Goal: Task Accomplishment & Management: Use online tool/utility

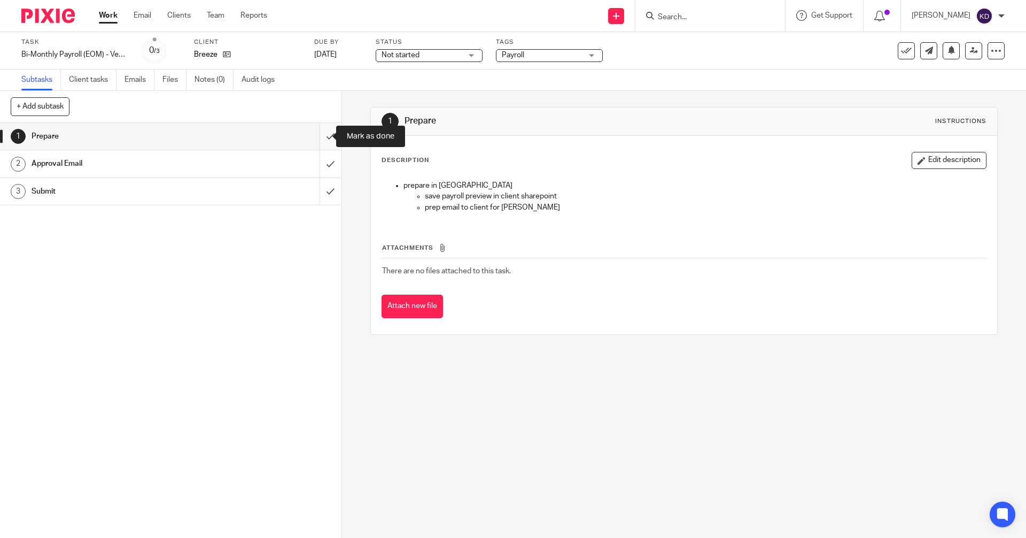
click at [320, 134] on input "submit" at bounding box center [171, 136] width 342 height 27
click at [323, 164] on input "submit" at bounding box center [171, 163] width 342 height 27
click at [320, 134] on input "submit" at bounding box center [171, 136] width 342 height 27
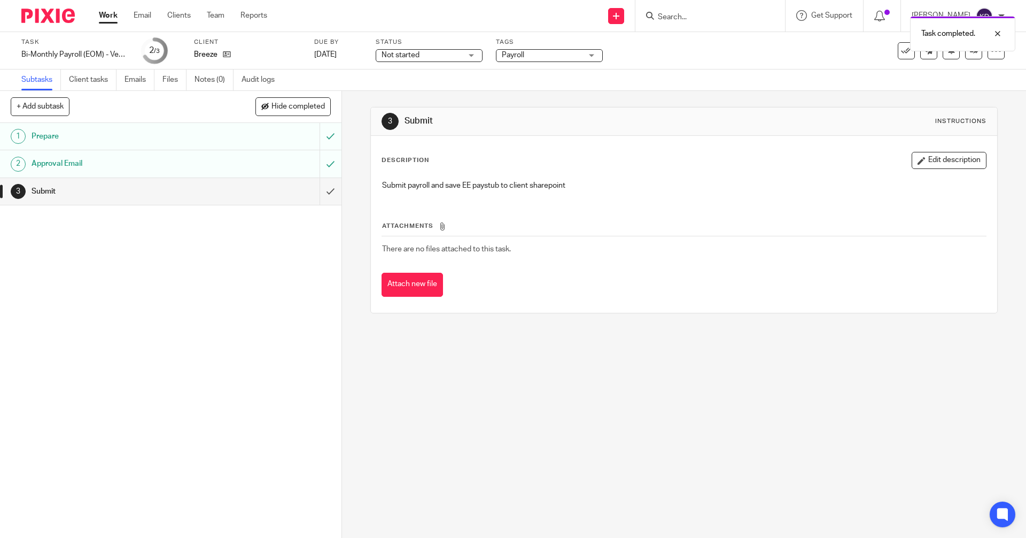
click at [38, 14] on img at bounding box center [47, 16] width 53 height 14
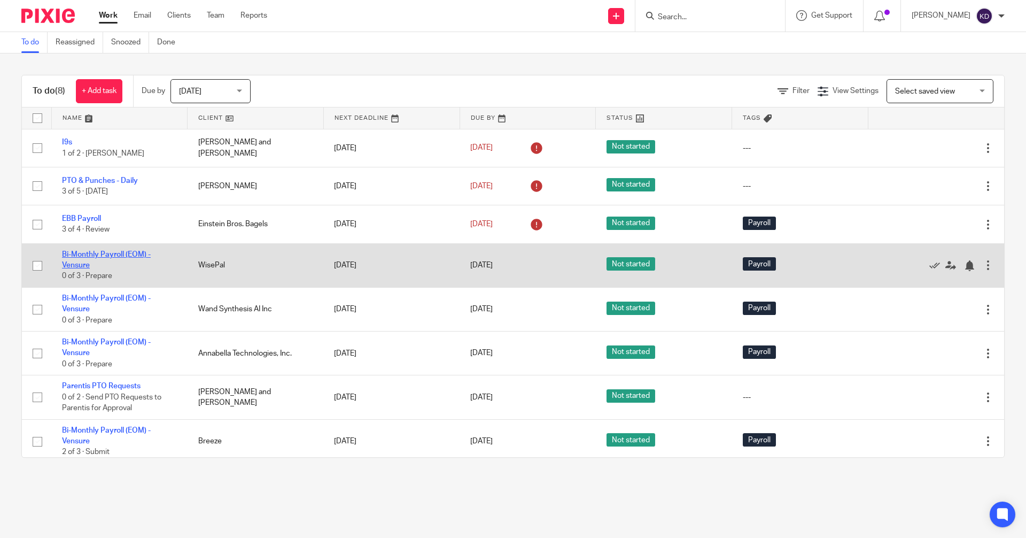
click at [91, 253] on link "Bi-Monthly Payroll (EOM) - Vensure" at bounding box center [106, 260] width 89 height 18
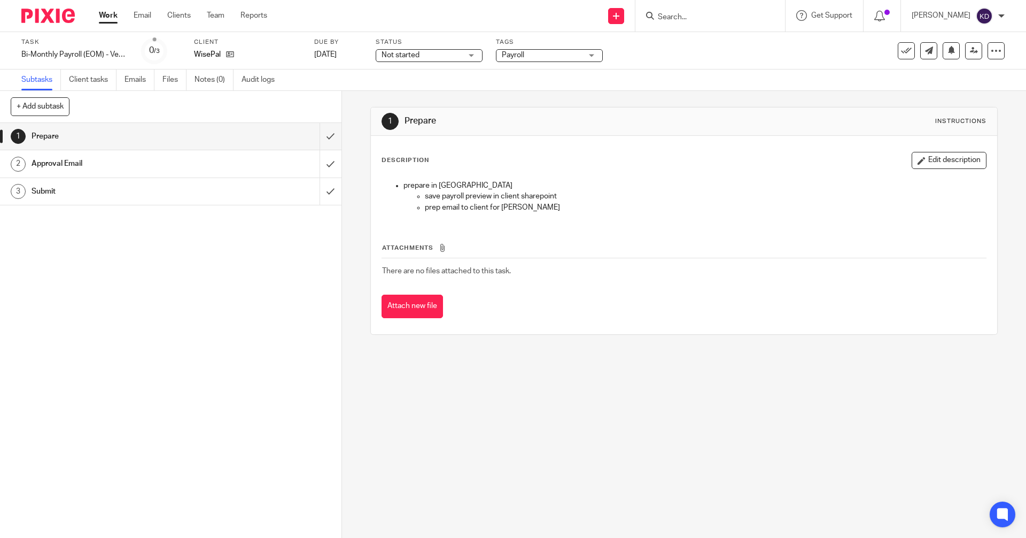
drag, startPoint x: 900, startPoint y: 56, endPoint x: 889, endPoint y: 71, distance: 18.0
click at [900, 56] on button at bounding box center [906, 50] width 17 height 17
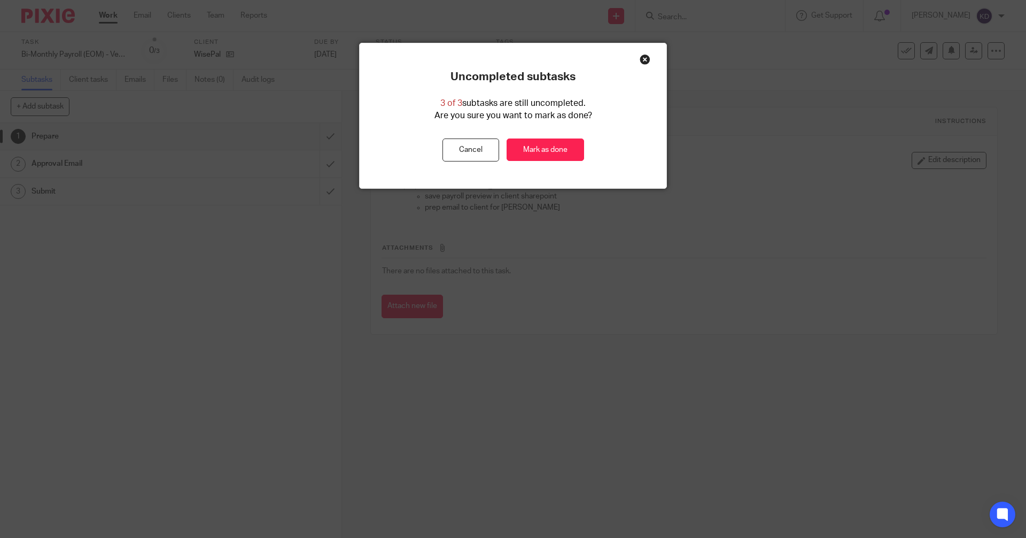
click at [541, 165] on div "Uncompleted subtasks 3 of 3 subtasks are still uncompleted. Are you sure you wa…" at bounding box center [513, 115] width 307 height 145
click at [543, 153] on link "Mark as done" at bounding box center [546, 149] width 78 height 23
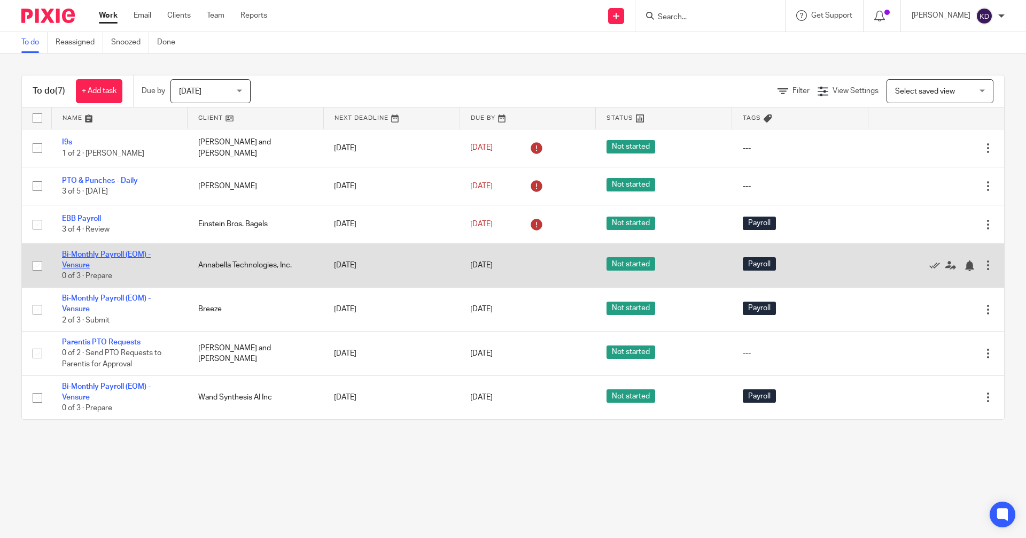
click at [95, 255] on link "Bi-Monthly Payroll (EOM) - Vensure" at bounding box center [106, 260] width 89 height 18
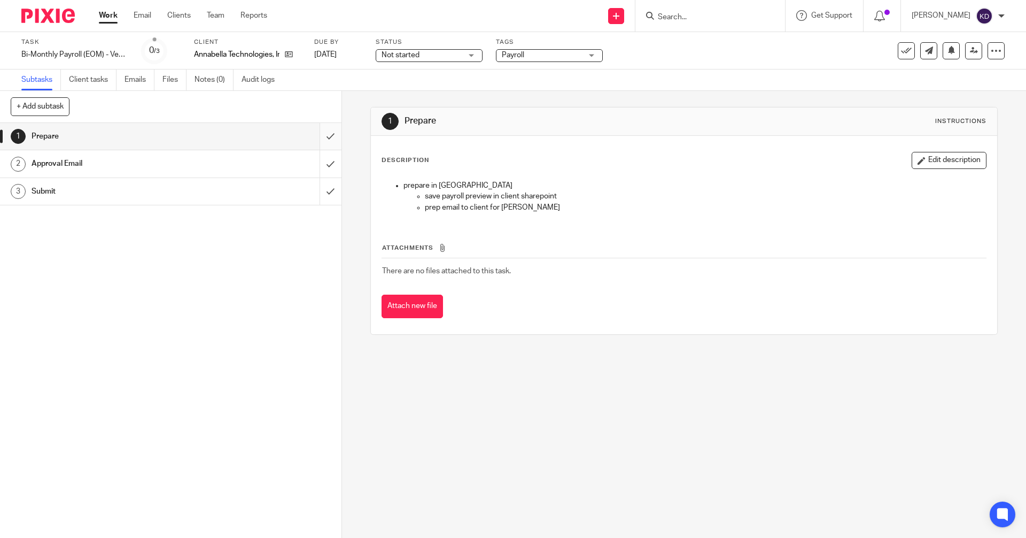
click at [311, 135] on input "submit" at bounding box center [171, 136] width 342 height 27
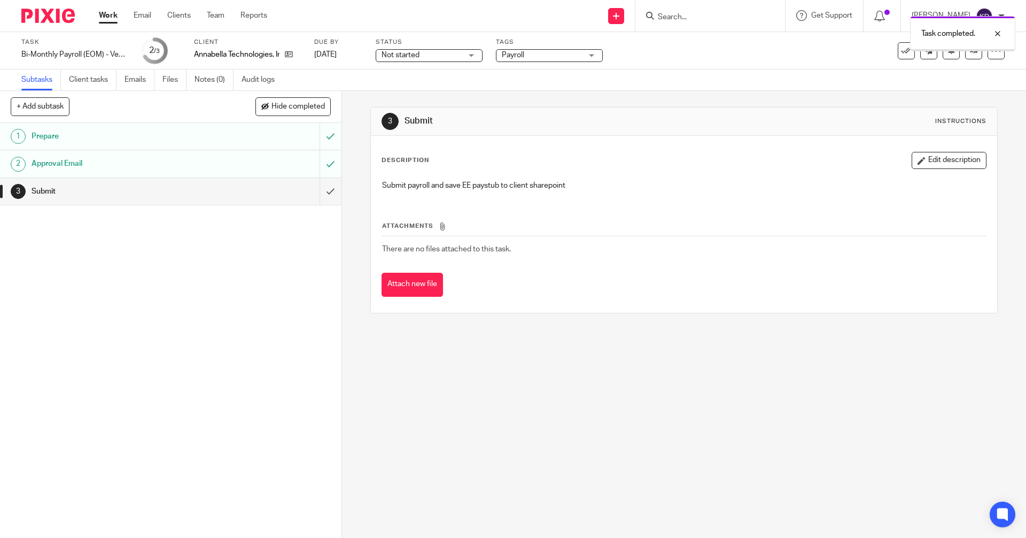
click at [49, 18] on img at bounding box center [47, 16] width 53 height 14
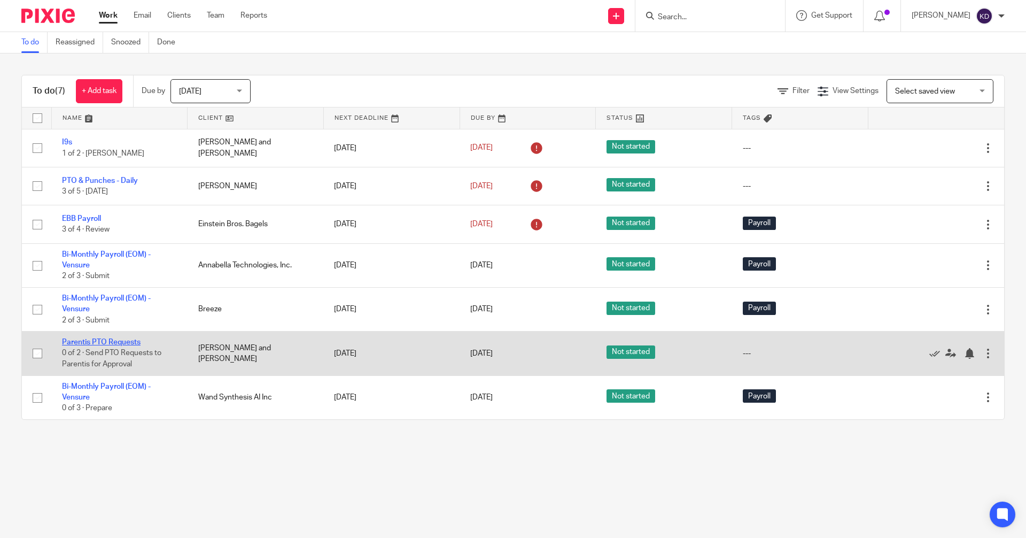
click at [107, 343] on link "Parentis PTO Requests" at bounding box center [101, 341] width 79 height 7
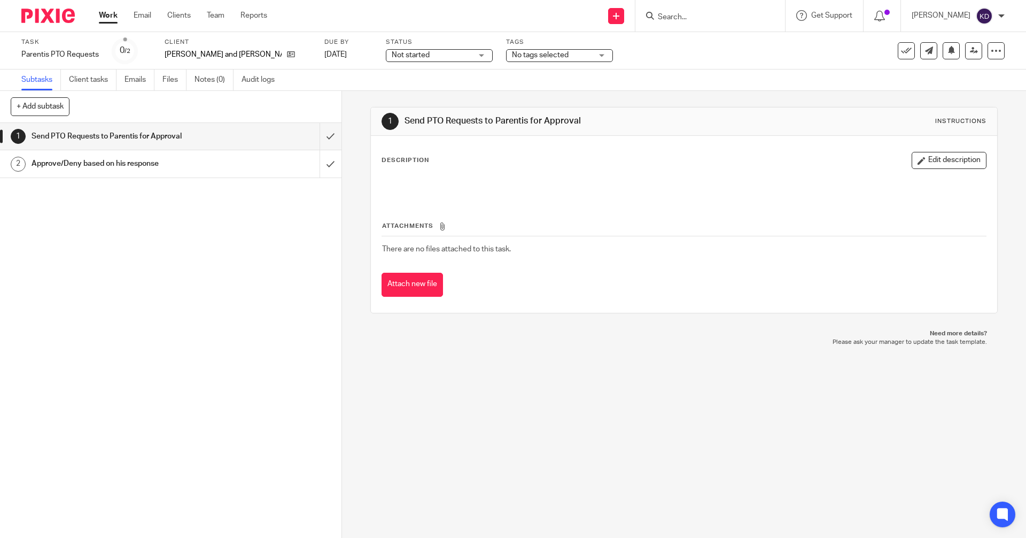
click at [52, 20] on img at bounding box center [47, 16] width 53 height 14
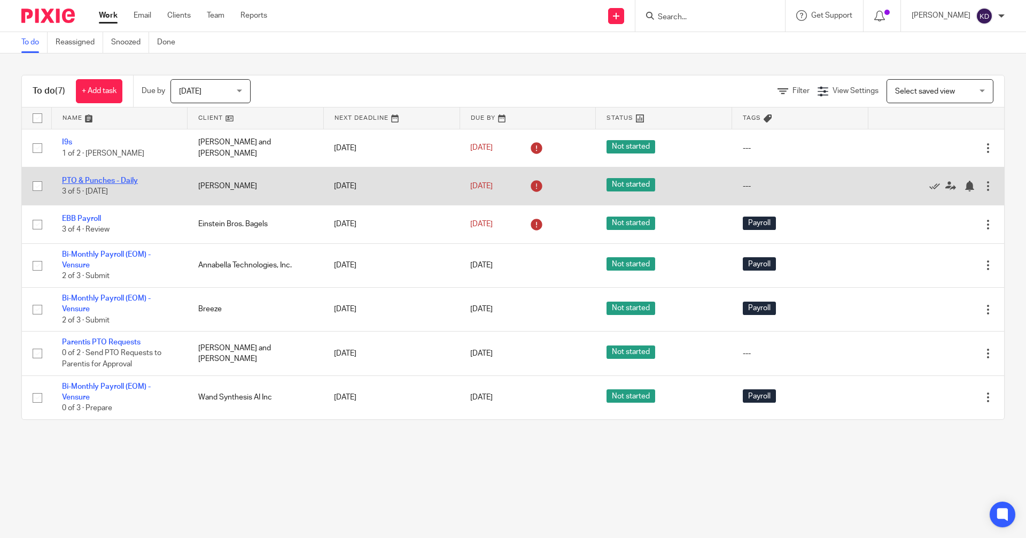
click at [95, 182] on link "PTO & Punches - Daily" at bounding box center [100, 180] width 76 height 7
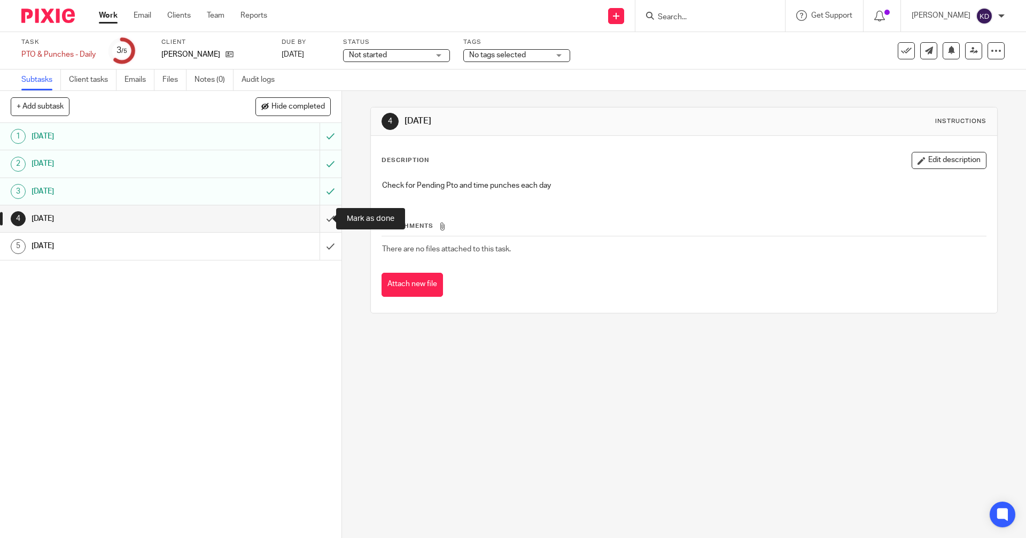
click at [323, 218] on input "submit" at bounding box center [171, 218] width 342 height 27
click at [321, 244] on input "submit" at bounding box center [171, 246] width 342 height 27
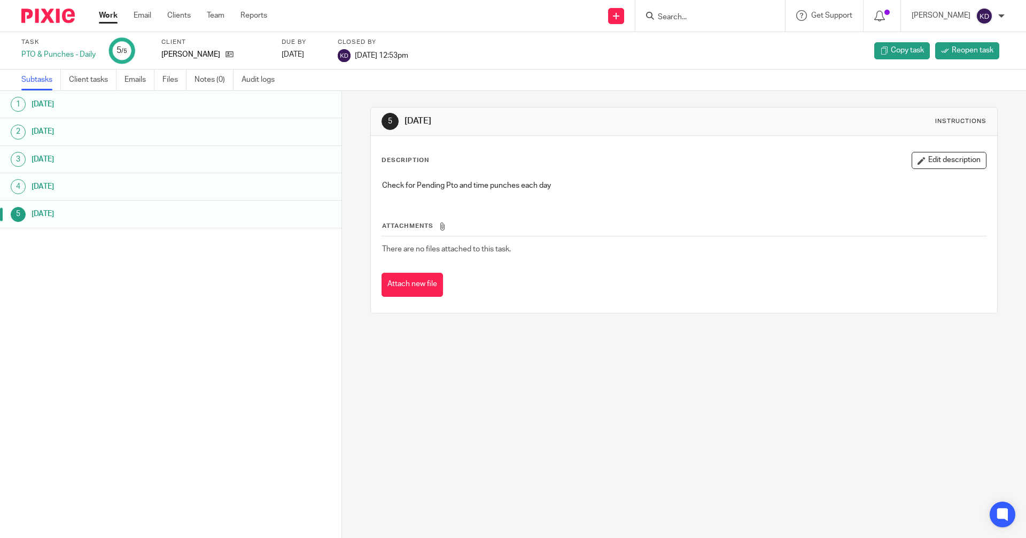
click at [47, 26] on div at bounding box center [44, 16] width 88 height 32
click at [47, 19] on img at bounding box center [47, 16] width 53 height 14
